Goal: Task Accomplishment & Management: Complete application form

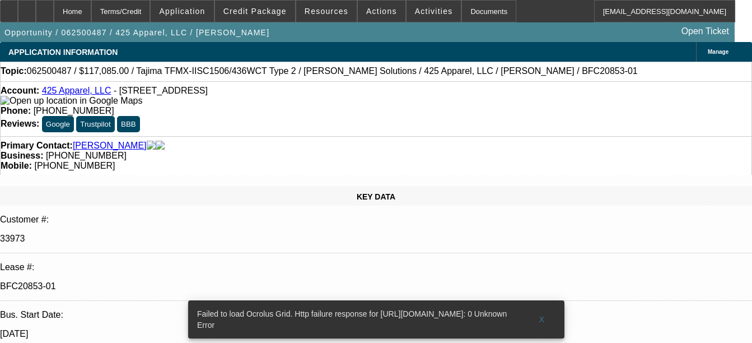
select select "0"
select select "2"
select select "0"
select select "2"
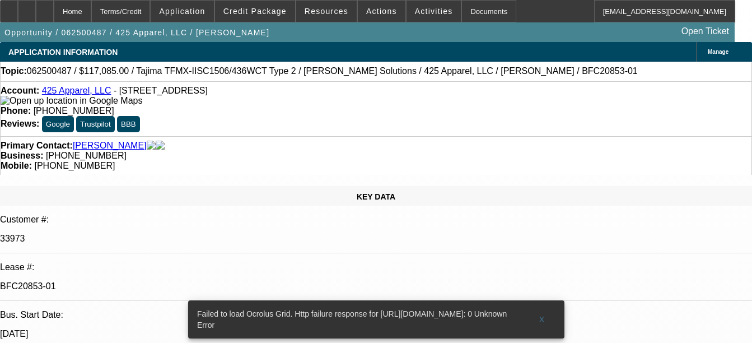
select select "0"
select select "2"
select select "0"
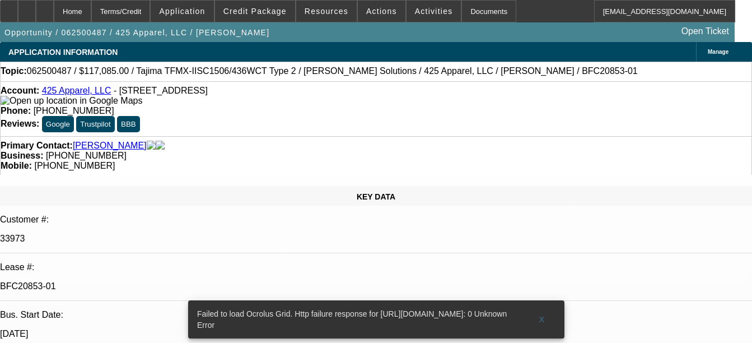
select select "2"
select select "0"
select select "1"
select select "2"
select select "6"
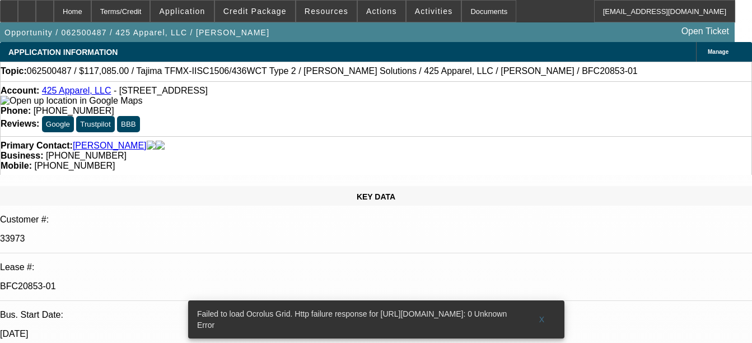
select select "1"
select select "2"
select select "6"
select select "1"
select select "2"
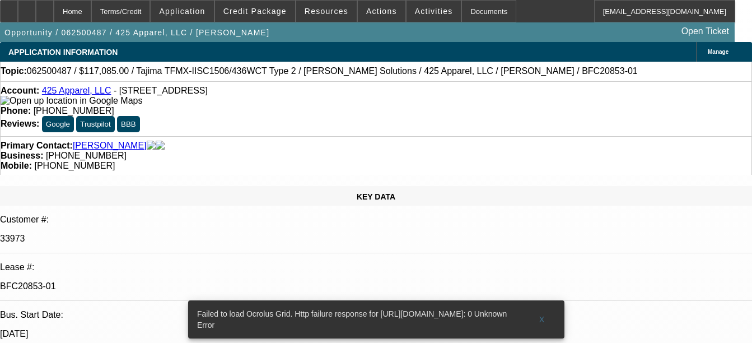
select select "6"
select select "1"
select select "2"
select select "6"
click at [461, 11] on div "Documents" at bounding box center [488, 11] width 55 height 22
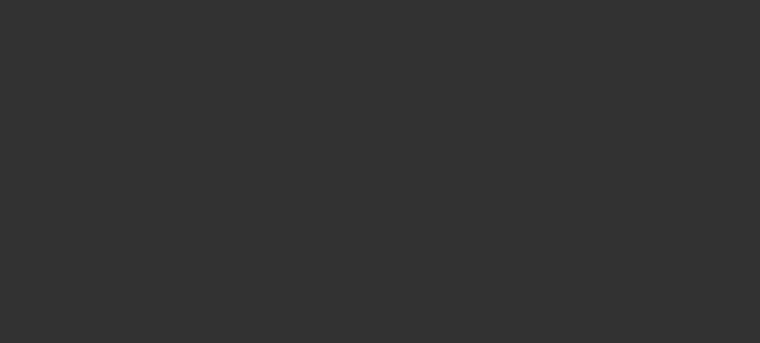
select select "0"
select select "2"
select select "0"
select select "6"
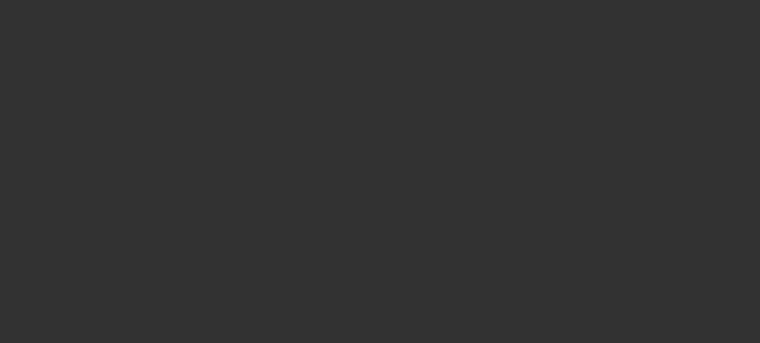
select select "0"
select select "2"
select select "0"
select select "6"
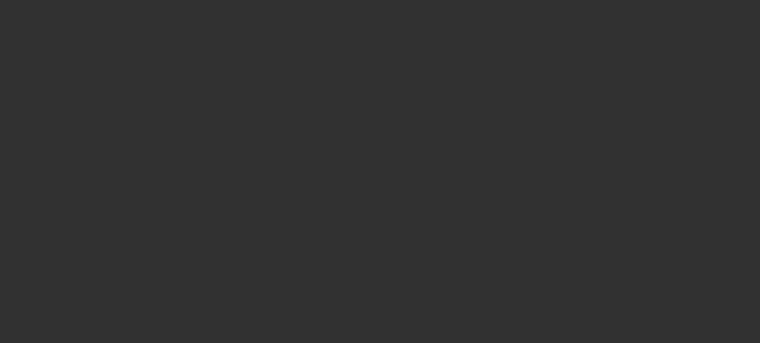
select select "0"
select select "2"
select select "0"
select select "6"
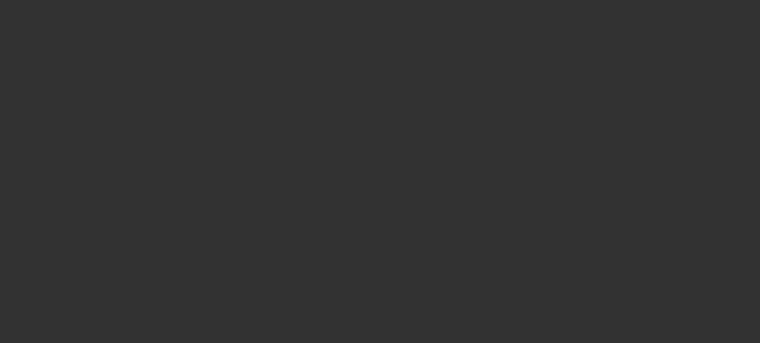
select select "0"
select select "2"
select select "0"
select select "6"
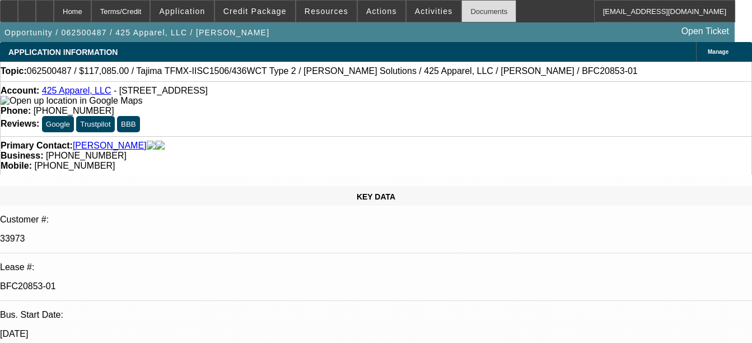
click at [473, 14] on div "Documents" at bounding box center [488, 11] width 55 height 22
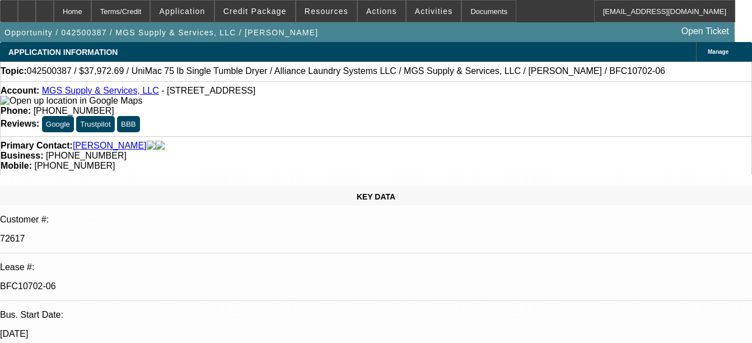
select select "0"
select select "6"
select select "0"
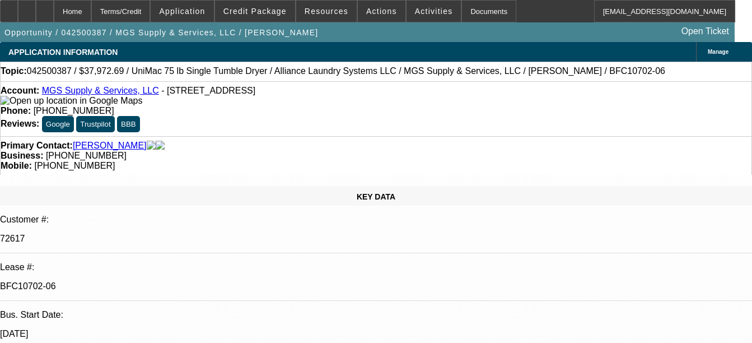
select select "0"
select select "6"
select select "0"
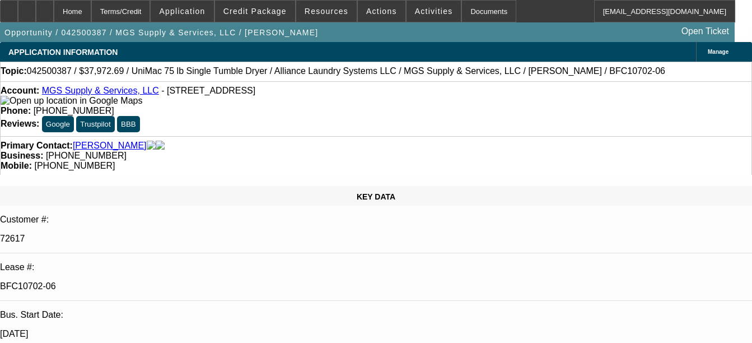
select select "0"
select select "6"
select select "0"
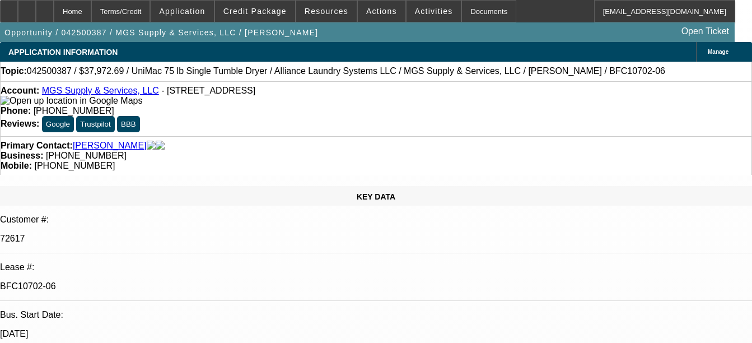
select select "6"
click at [480, 8] on div "Documents" at bounding box center [488, 11] width 55 height 22
